Goal: Information Seeking & Learning: Stay updated

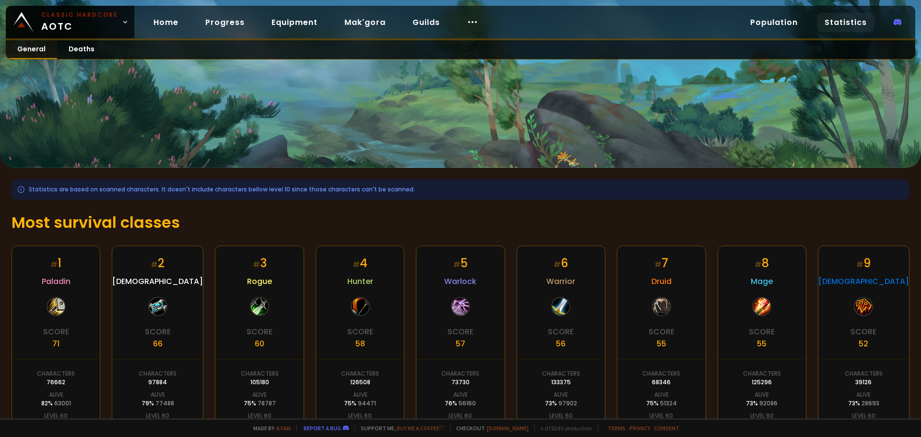
click at [32, 52] on link "General" at bounding box center [31, 49] width 51 height 19
click at [31, 44] on link "General" at bounding box center [31, 49] width 51 height 19
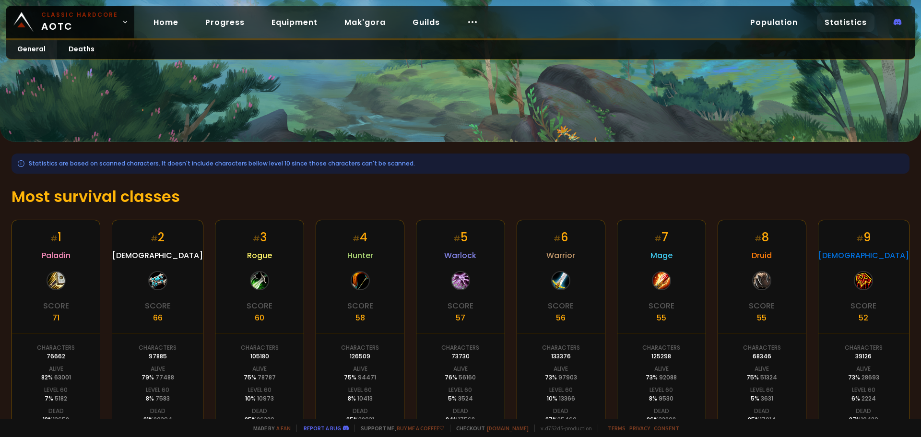
scroll to position [48, 0]
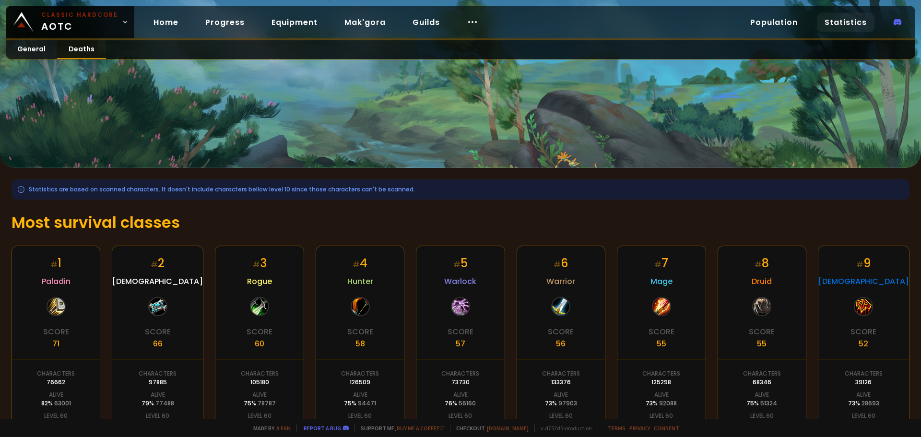
click at [83, 48] on link "Deaths" at bounding box center [81, 49] width 49 height 19
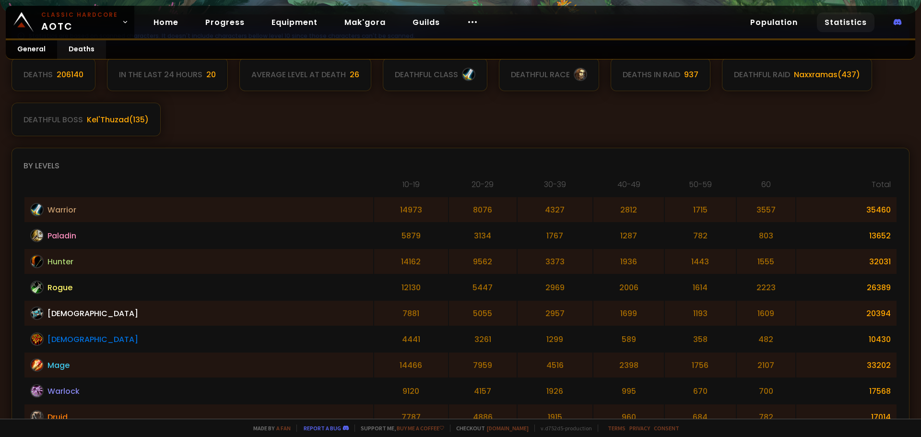
scroll to position [144, 0]
